Goal: Transaction & Acquisition: Purchase product/service

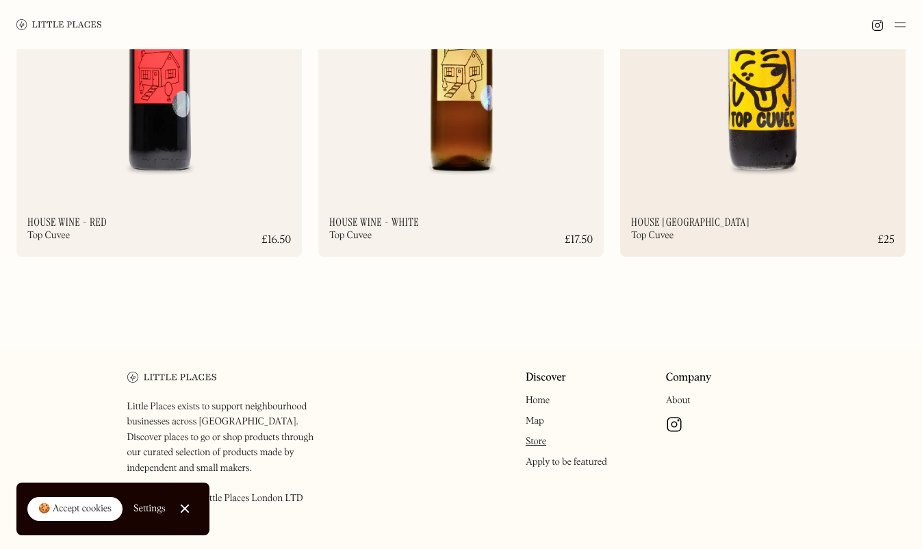
scroll to position [9482, 0]
click at [58, 22] on img at bounding box center [59, 24] width 86 height 10
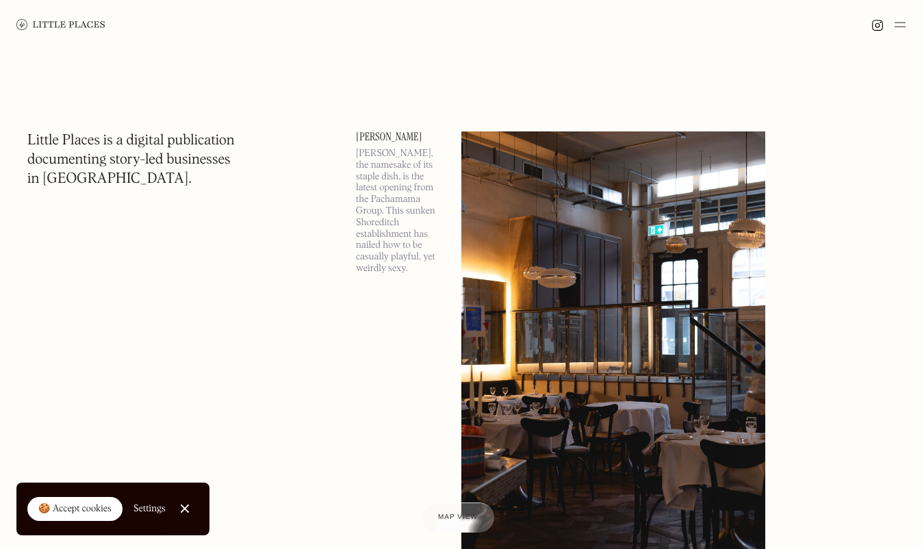
click at [905, 26] on img at bounding box center [899, 24] width 11 height 16
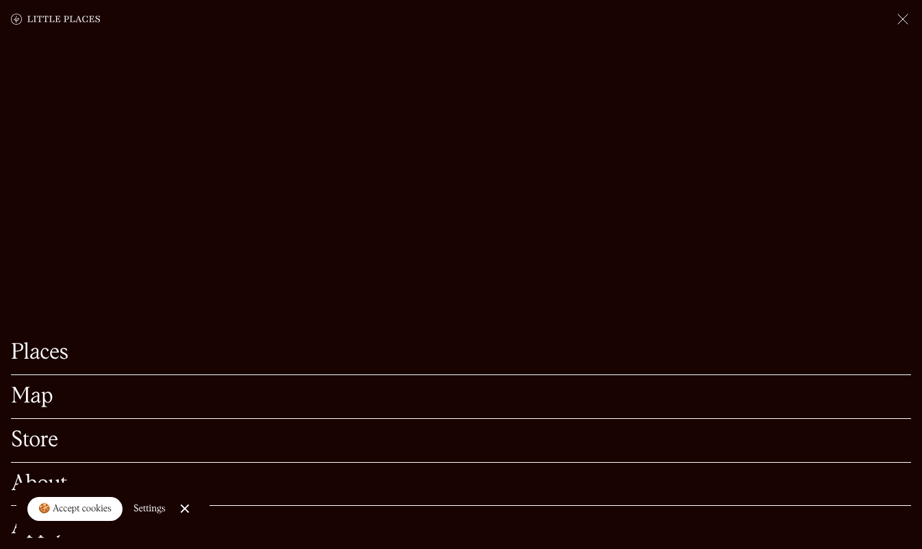
scroll to position [304, 0]
click at [97, 445] on link "Store" at bounding box center [461, 440] width 900 height 21
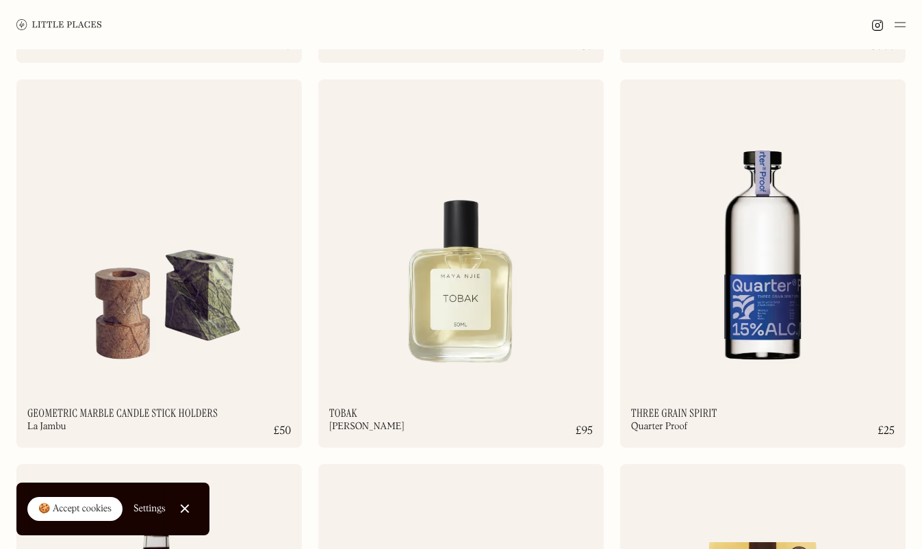
scroll to position [820, 0]
click at [551, 175] on img at bounding box center [460, 233] width 285 height 309
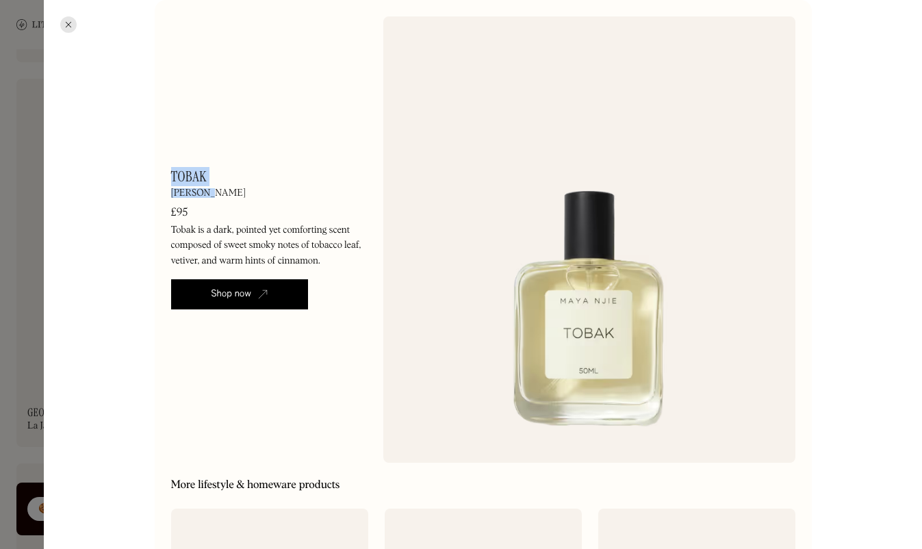
drag, startPoint x: 209, startPoint y: 195, endPoint x: 170, endPoint y: 179, distance: 41.7
click at [171, 179] on div "Tobak Maya Njie £95 Tobak is a dark, pointed yet comforting scent composed of s…" at bounding box center [269, 240] width 196 height 140
click at [171, 179] on h1 "Tobak" at bounding box center [189, 177] width 36 height 14
drag, startPoint x: 172, startPoint y: 175, endPoint x: 221, endPoint y: 192, distance: 51.9
click at [221, 192] on div "Tobak Maya Njie £95 Tobak is a dark, pointed yet comforting scent composed of s…" at bounding box center [269, 240] width 196 height 140
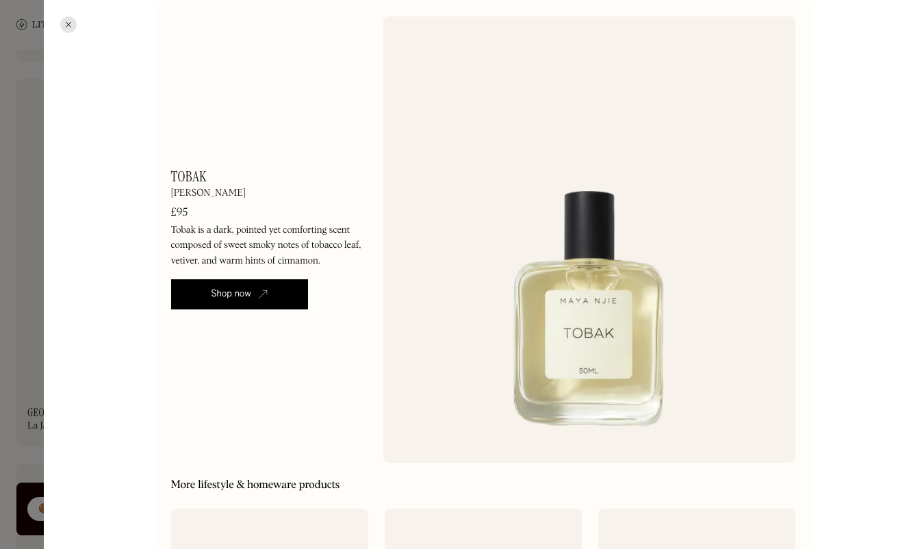
click at [209, 223] on p "Tobak is a dark, pointed yet comforting scent composed of sweet smoky notes of …" at bounding box center [269, 245] width 196 height 46
click at [211, 297] on div "Shop now" at bounding box center [231, 294] width 40 height 14
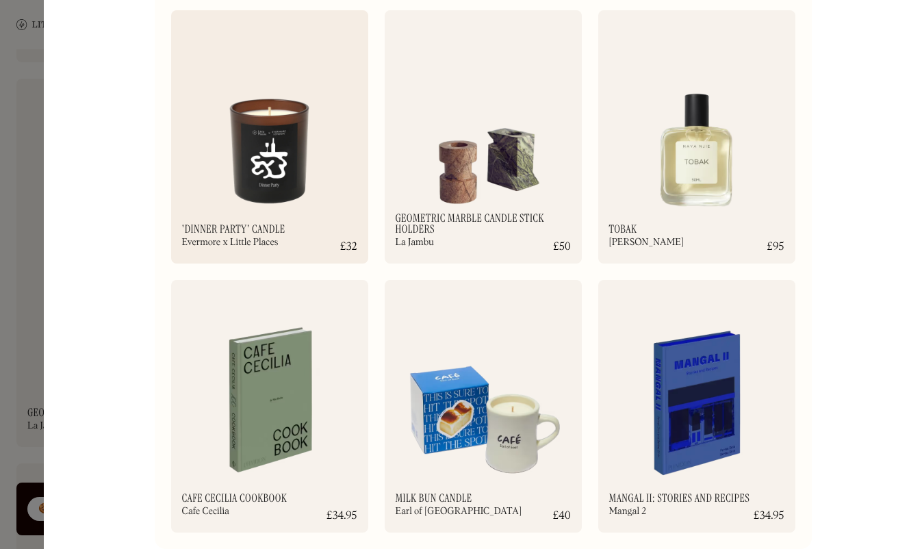
scroll to position [498, 0]
click at [38, 137] on div at bounding box center [461, 274] width 922 height 549
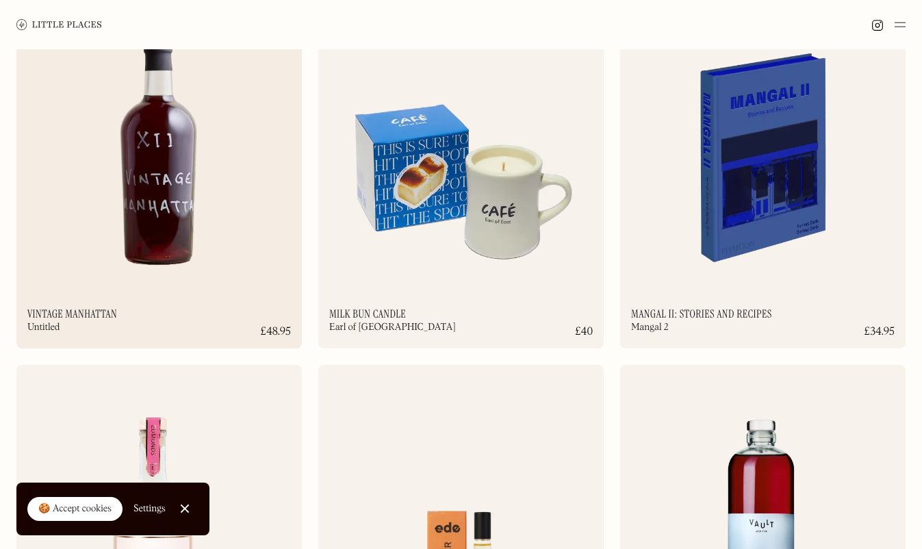
scroll to position [2061, 0]
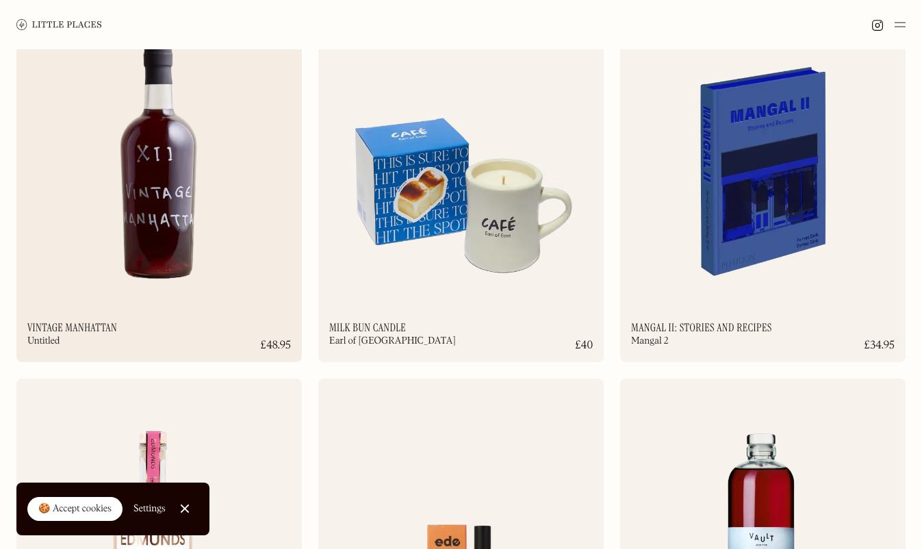
click at [200, 189] on img at bounding box center [158, 147] width 285 height 309
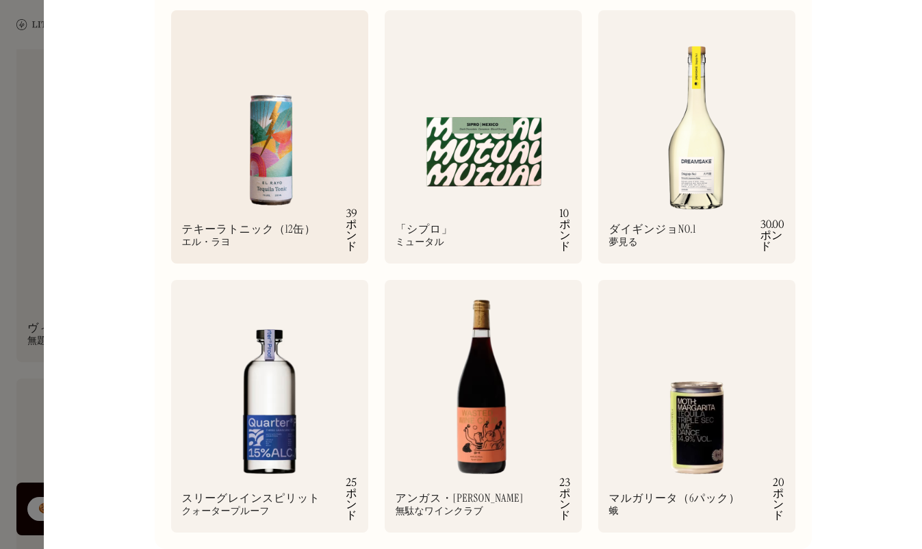
scroll to position [498, 0]
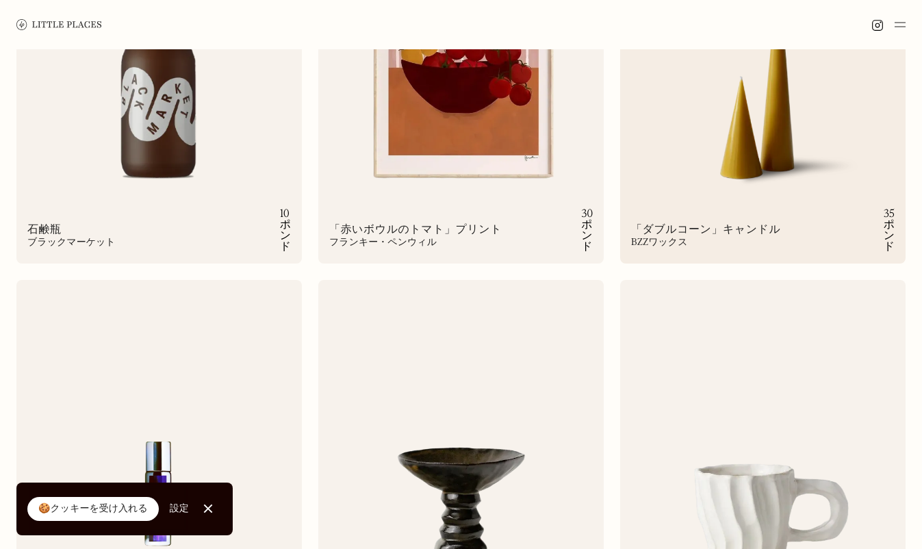
scroll to position [5628, 0]
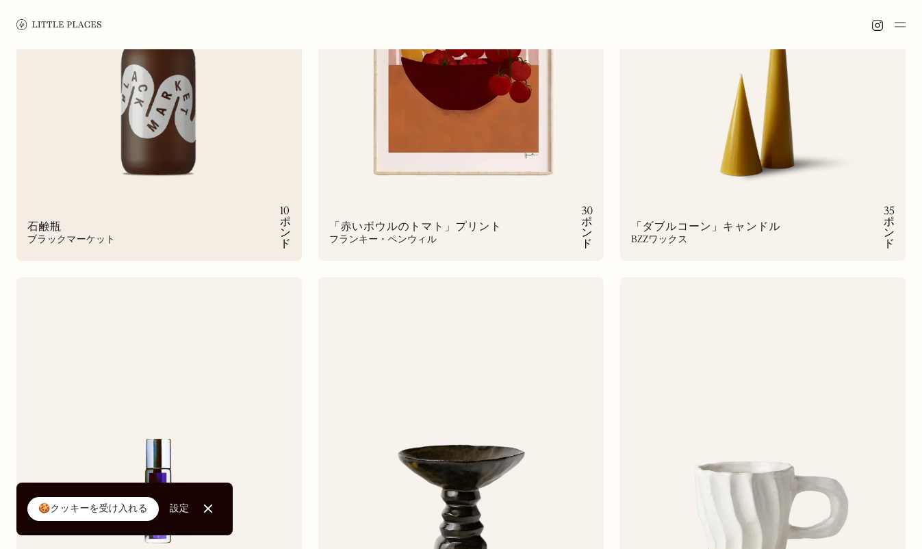
click at [236, 146] on img at bounding box center [158, 46] width 285 height 309
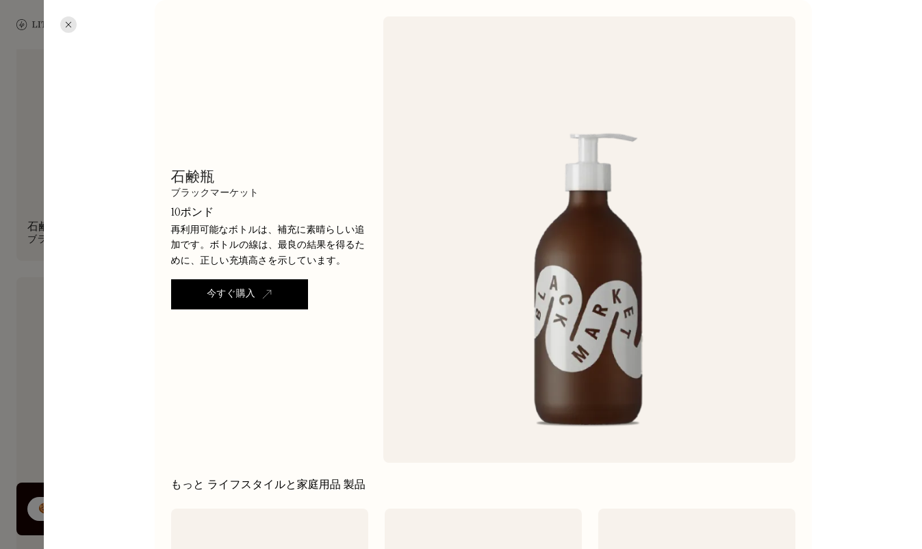
click at [66, 26] on div at bounding box center [68, 24] width 16 height 16
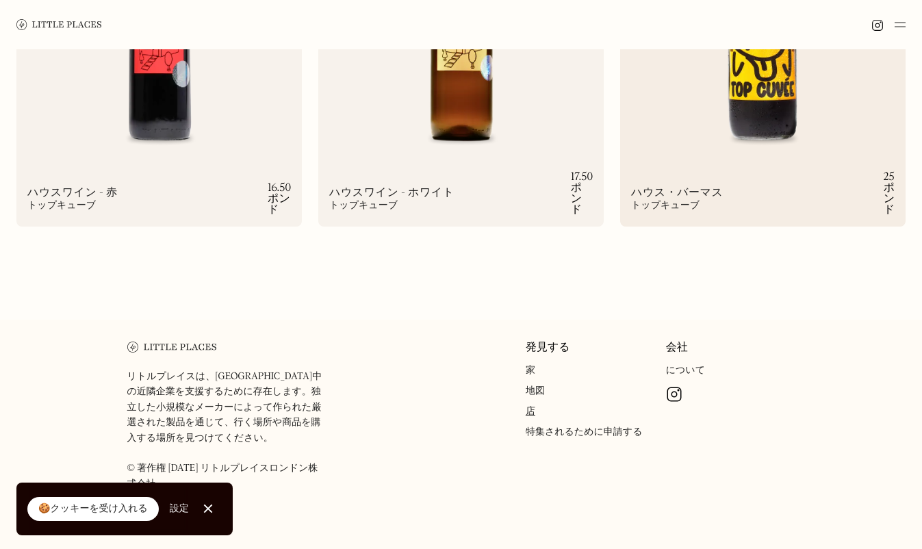
scroll to position [9512, 0]
click at [539, 387] on link "地図" at bounding box center [534, 392] width 19 height 10
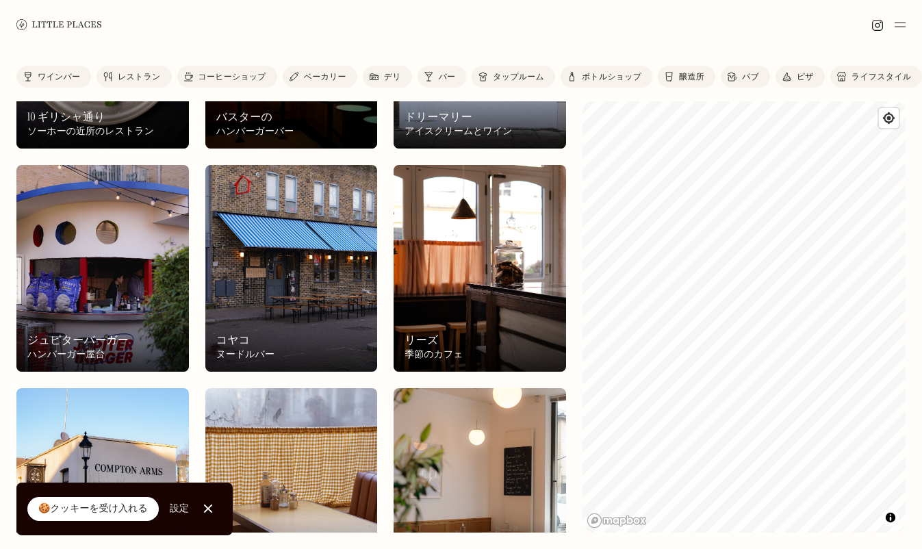
scroll to position [3947, 0]
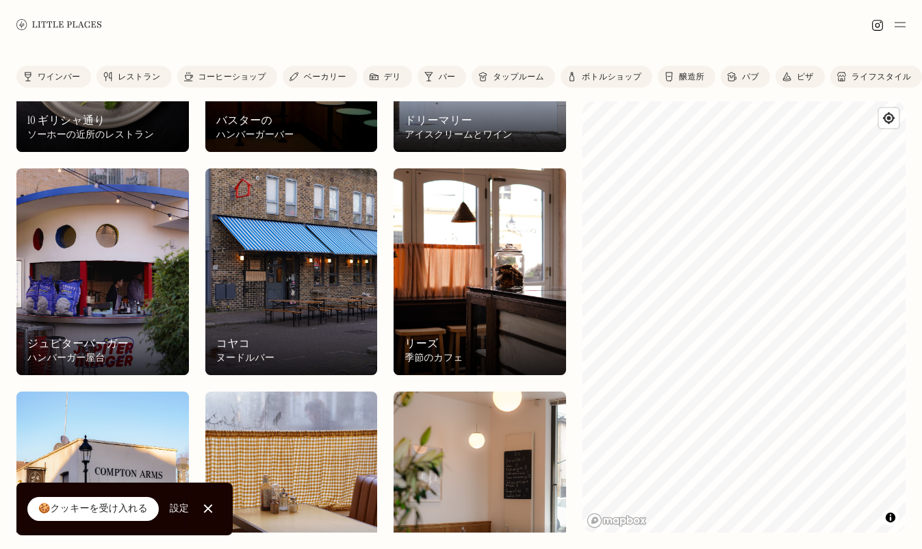
click at [182, 0] on div at bounding box center [461, 24] width 922 height 49
